Goal: Task Accomplishment & Management: Use online tool/utility

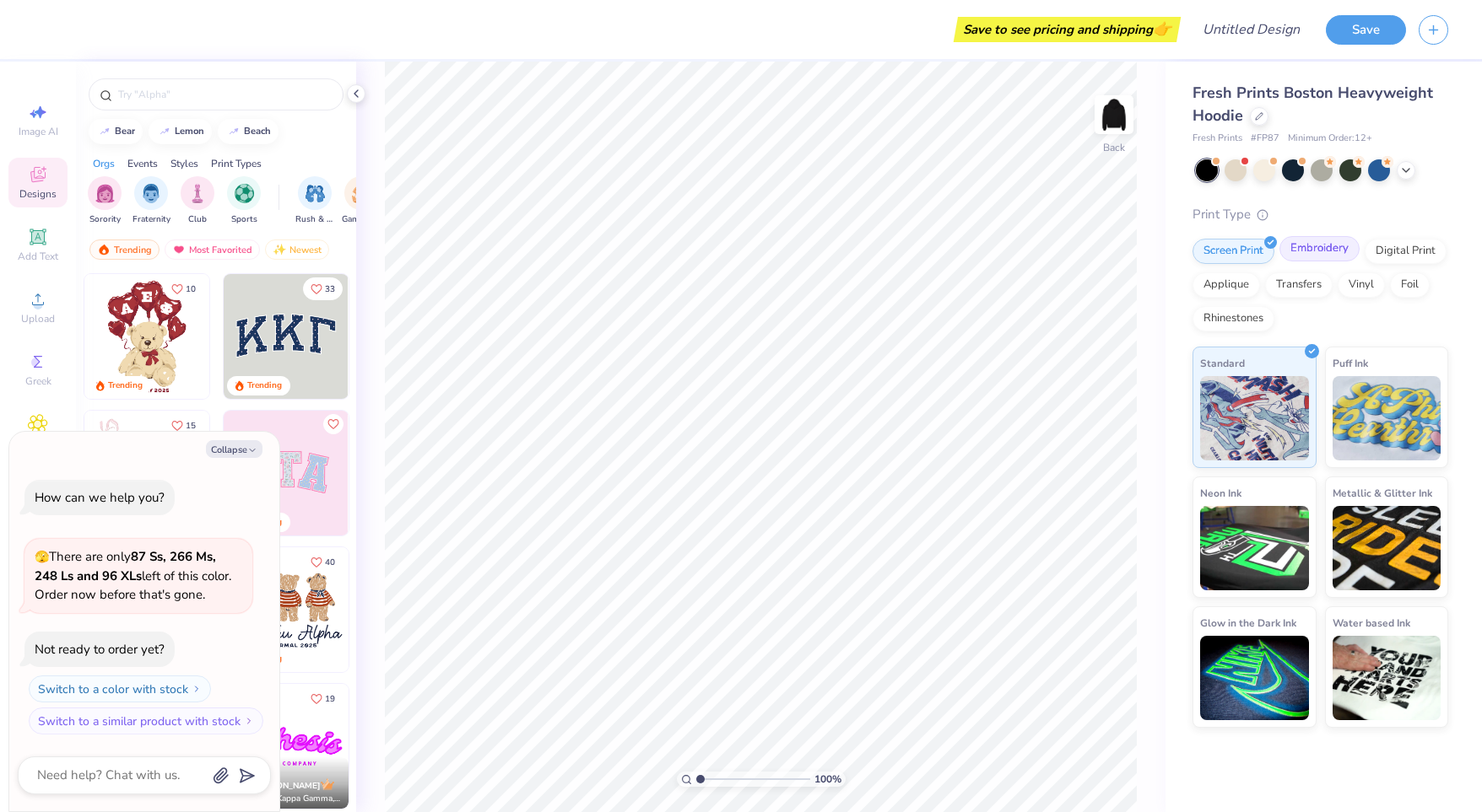
click at [1318, 251] on div "Embroidery" at bounding box center [1319, 248] width 80 height 25
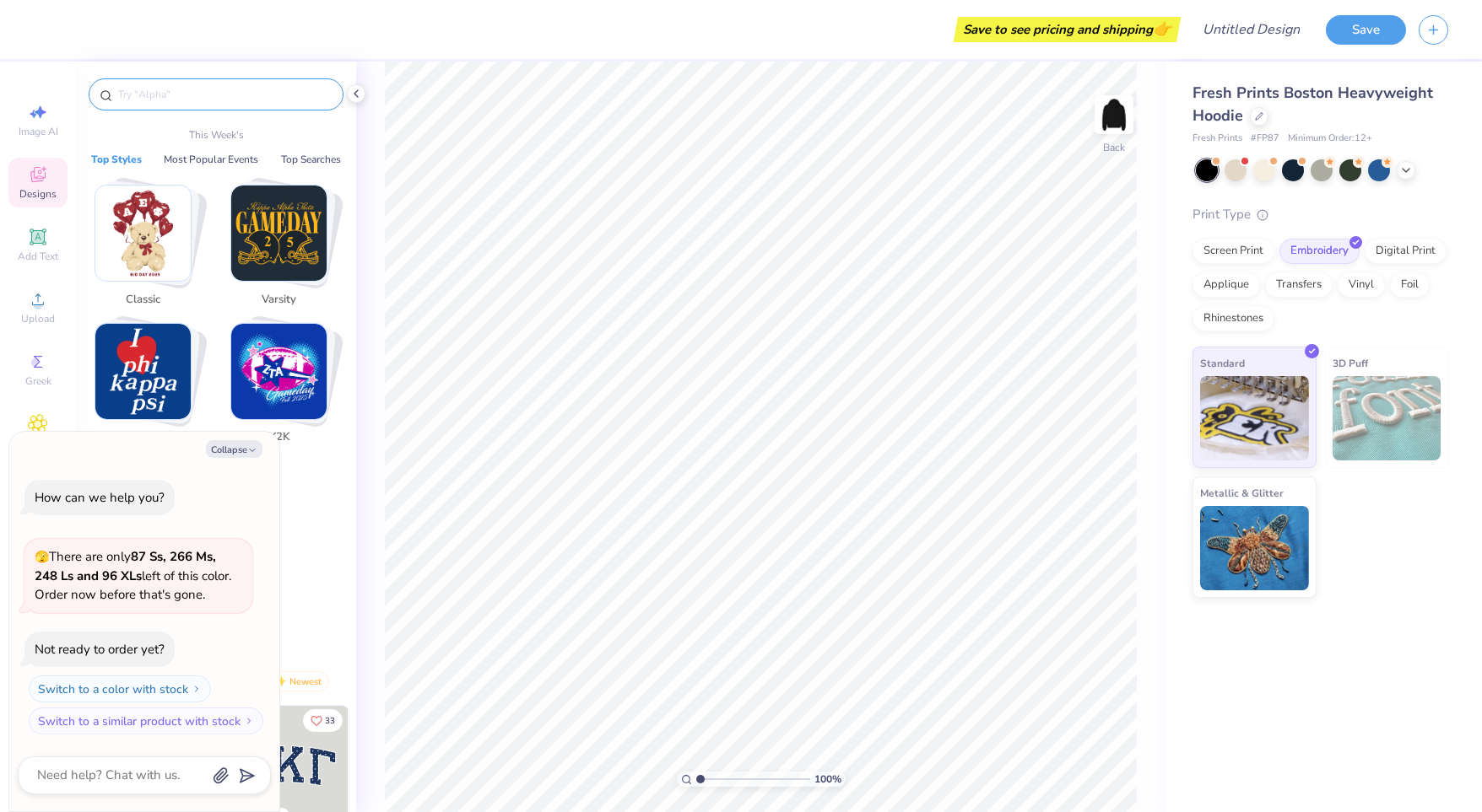
type textarea "x"
click at [135, 91] on input "text" at bounding box center [224, 94] width 216 height 17
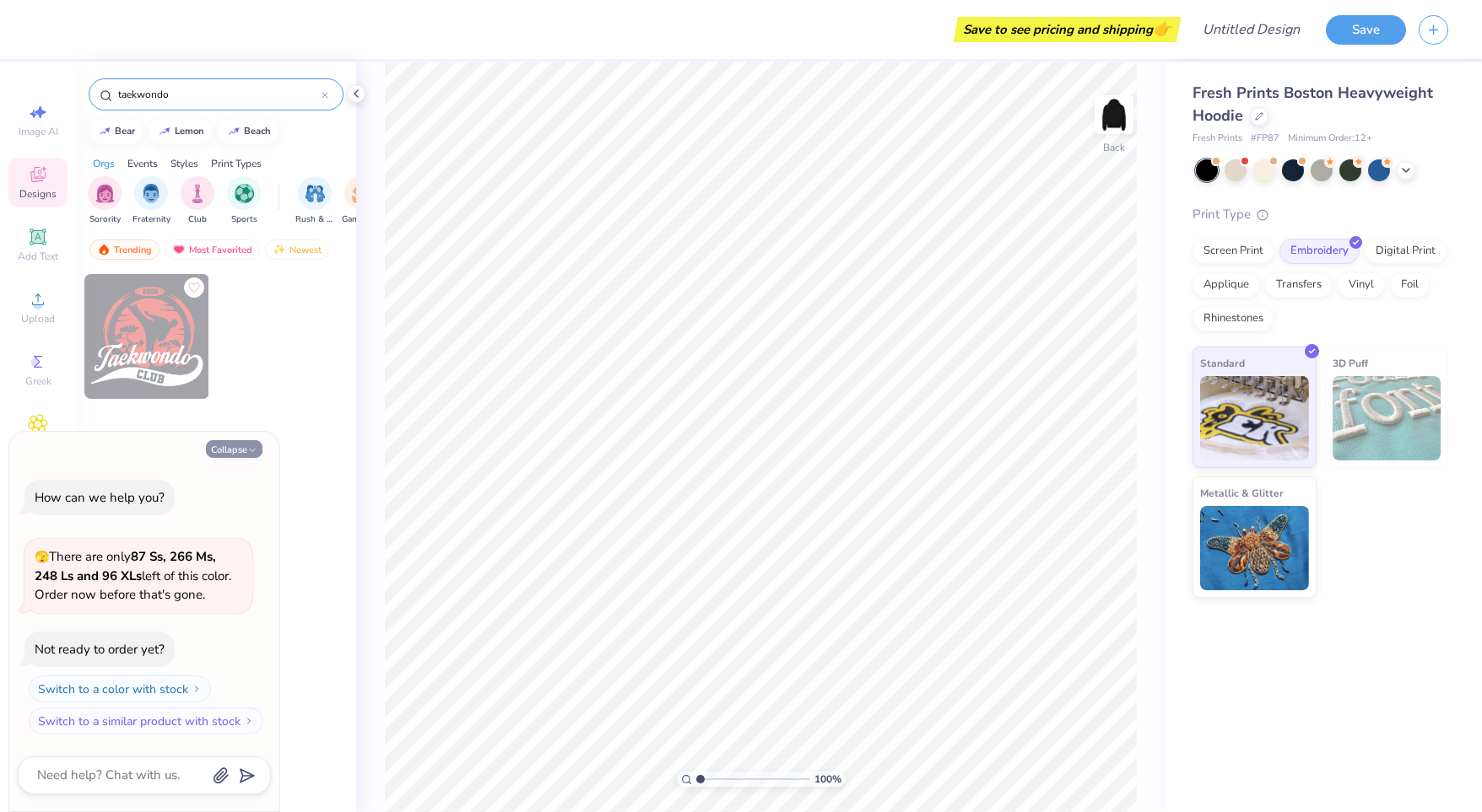
type input "taekwondo"
click at [231, 443] on button "Collapse" at bounding box center [233, 449] width 56 height 18
type textarea "x"
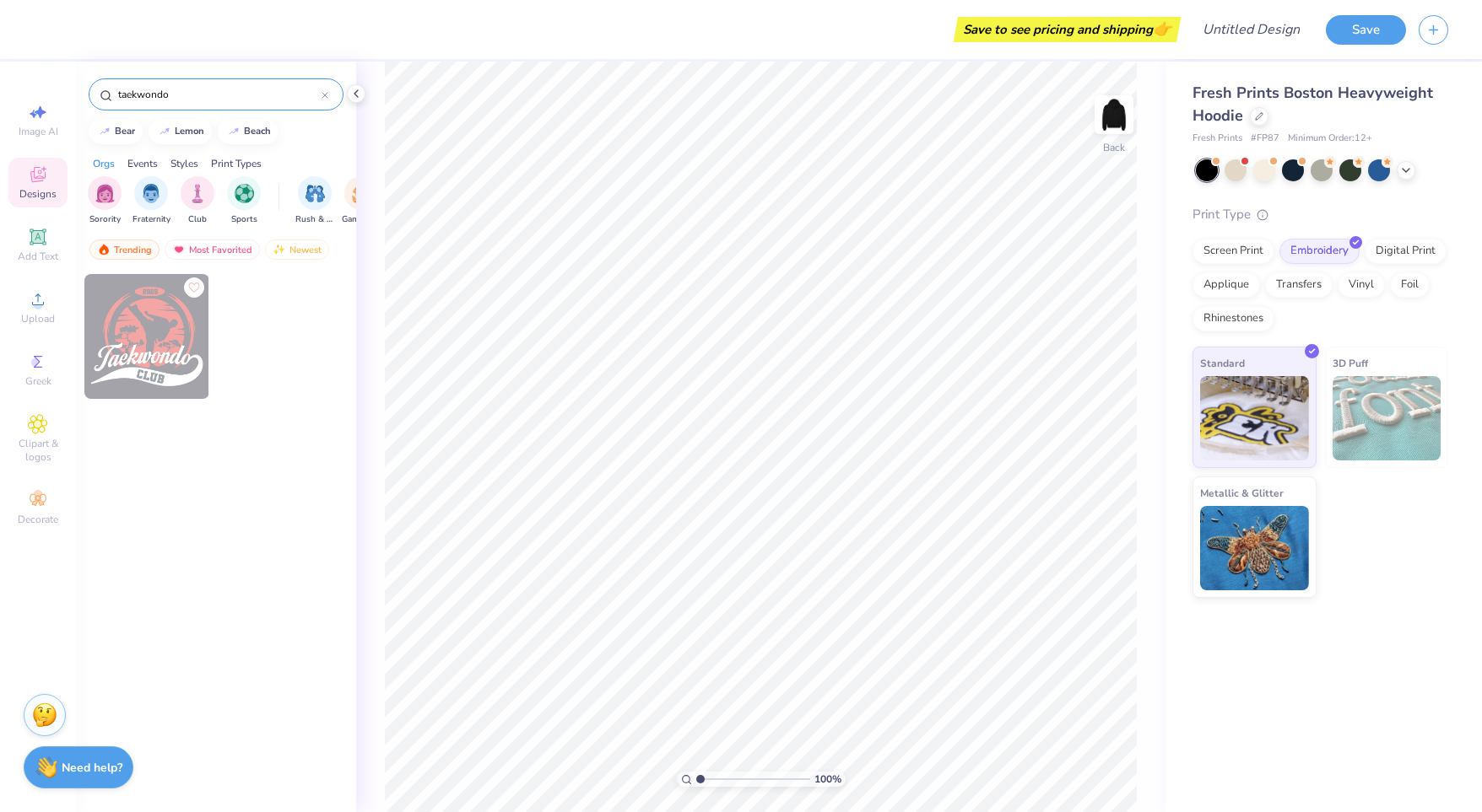
click at [179, 356] on img at bounding box center [147, 335] width 124 height 124
click at [1228, 255] on div "Screen Print" at bounding box center [1233, 248] width 82 height 25
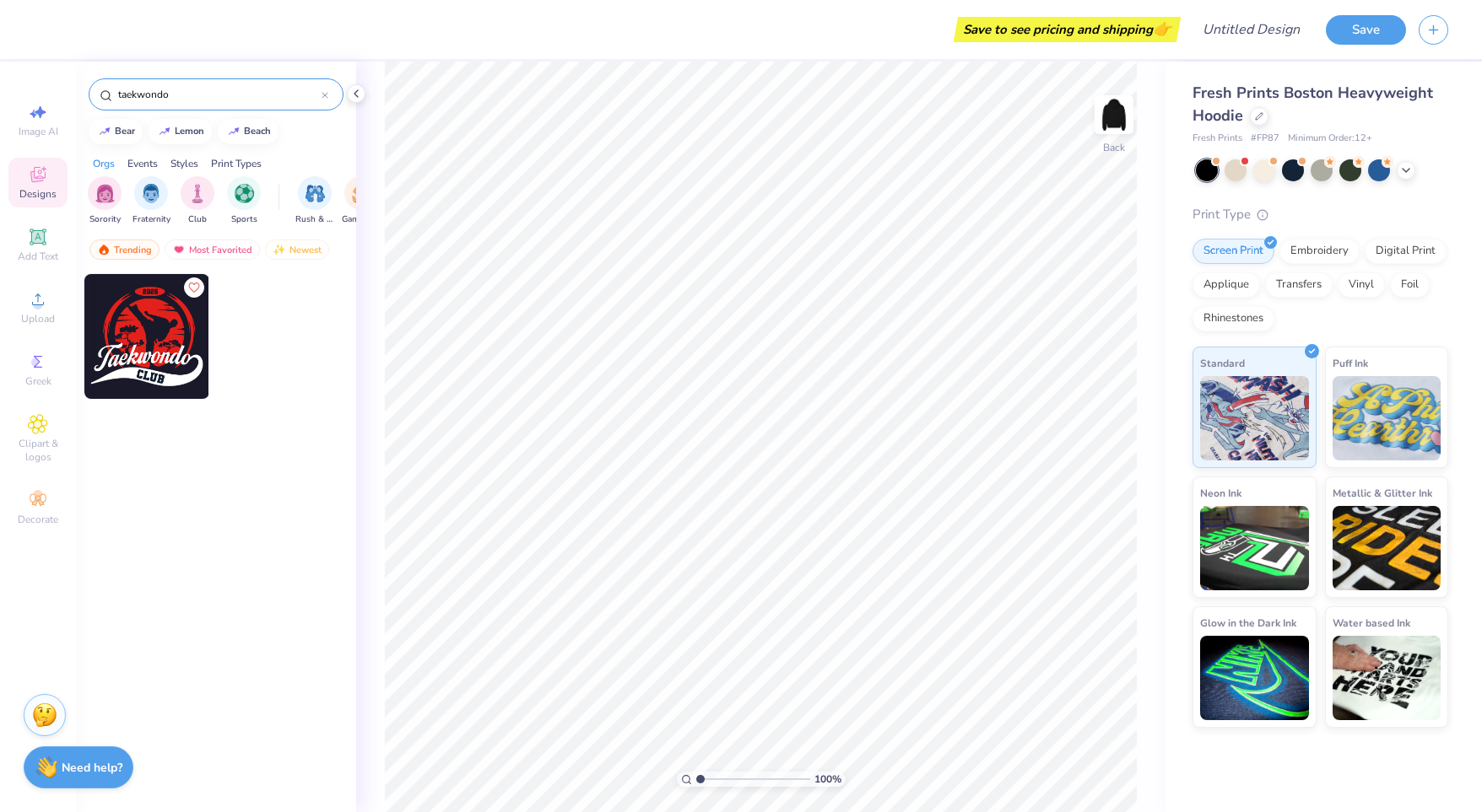
click at [149, 324] on img at bounding box center [147, 335] width 124 height 124
